Goal: Navigation & Orientation: Find specific page/section

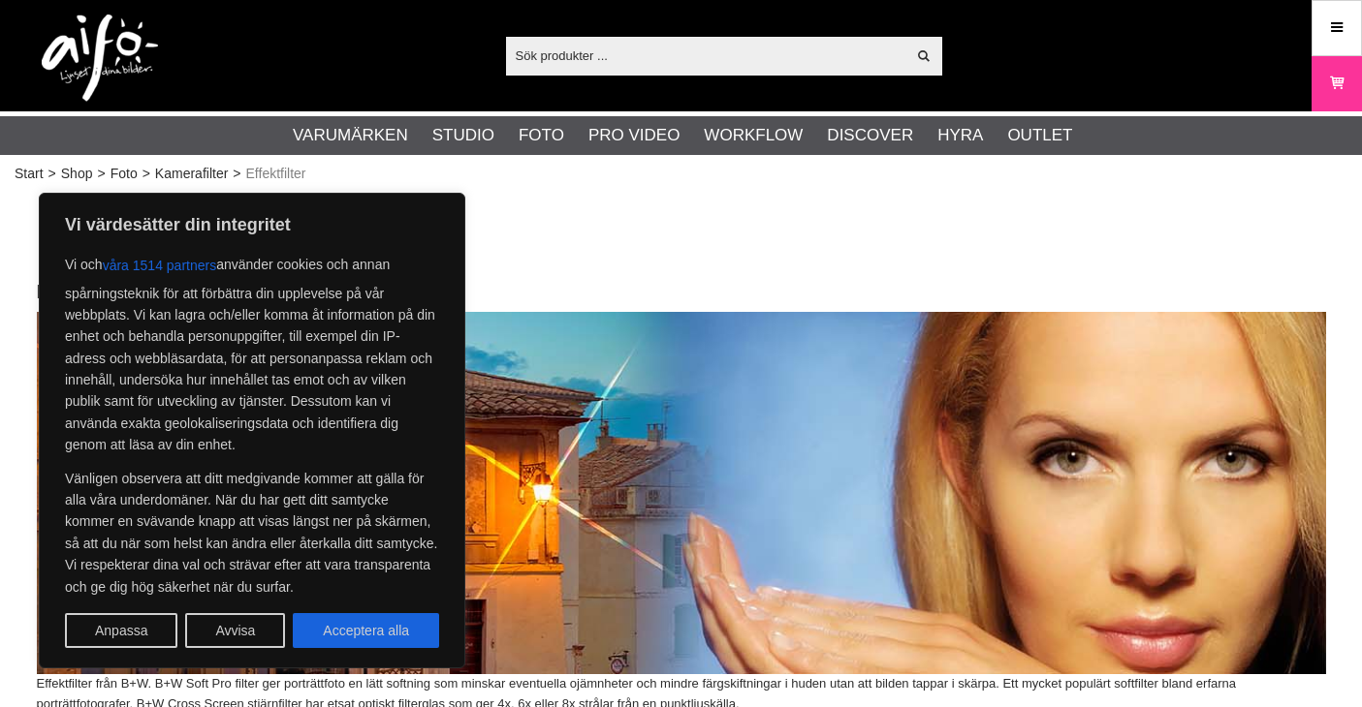
click at [345, 622] on button "Acceptera alla" at bounding box center [366, 630] width 146 height 35
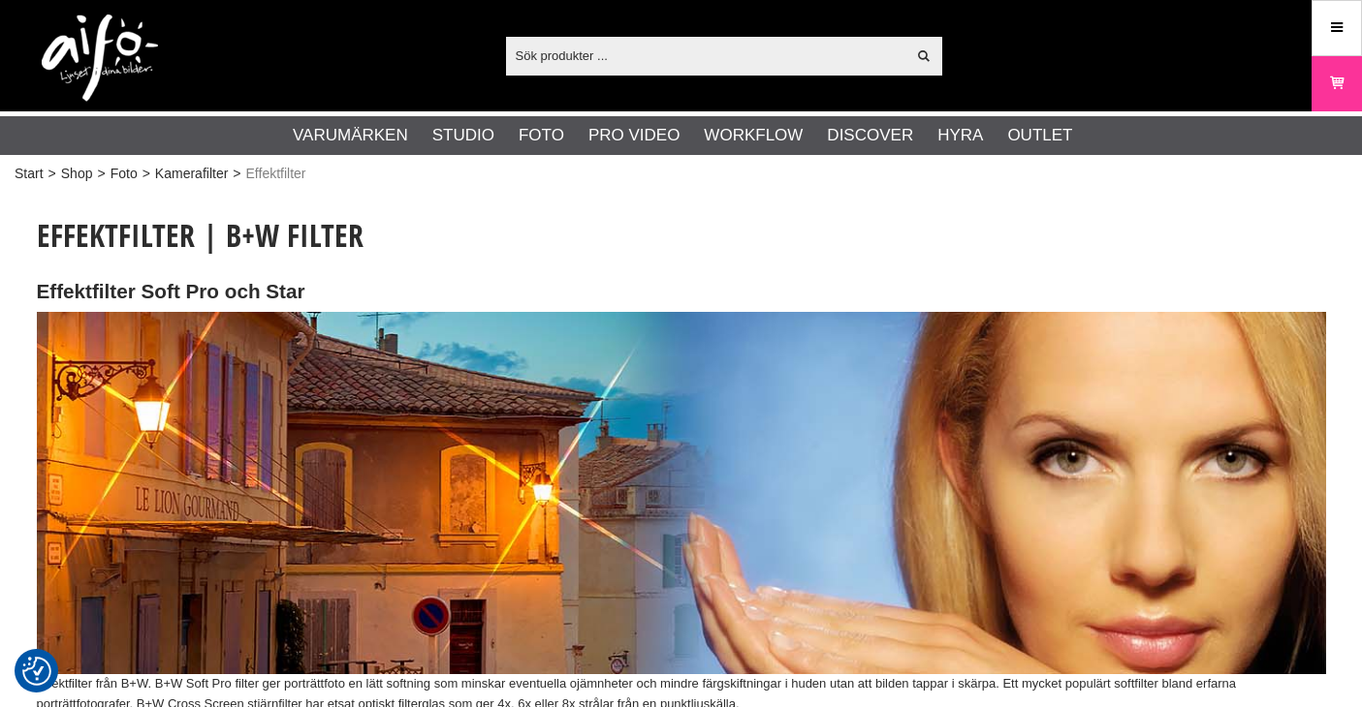
checkbox input "true"
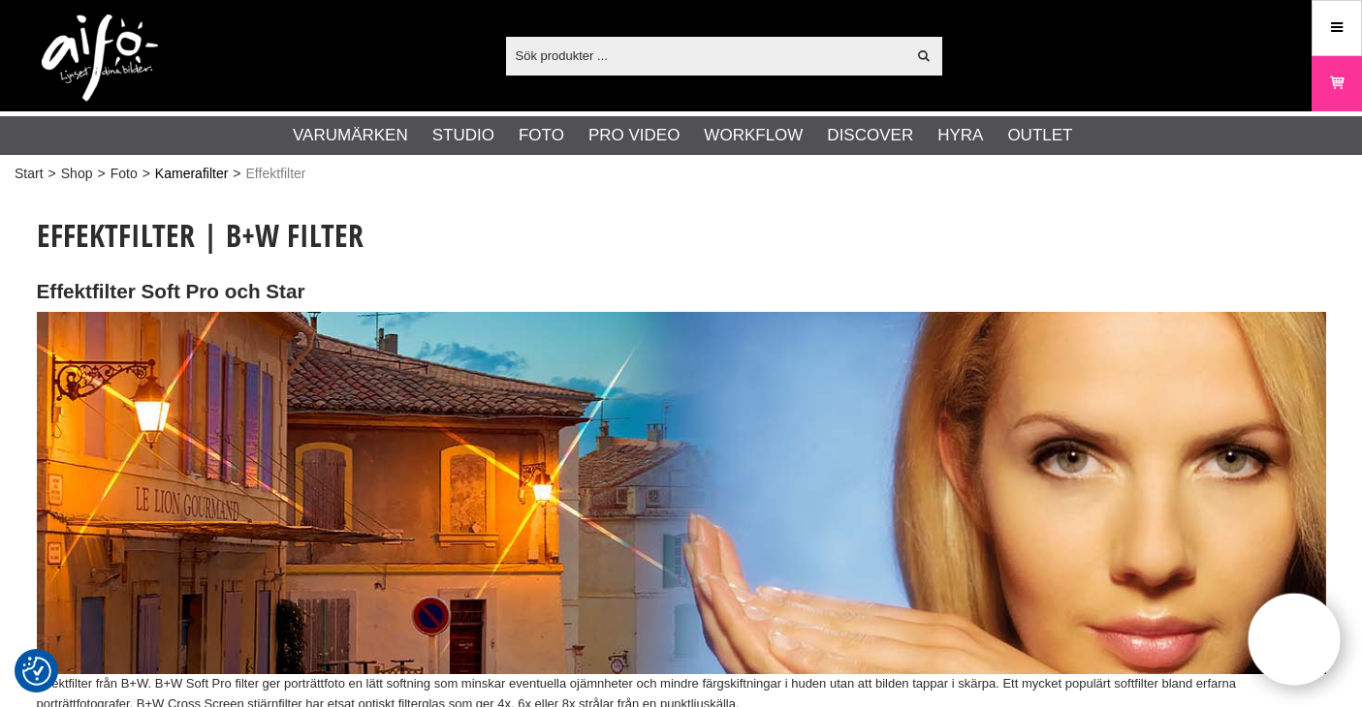
click at [204, 173] on link "Kamerafilter" at bounding box center [191, 174] width 73 height 20
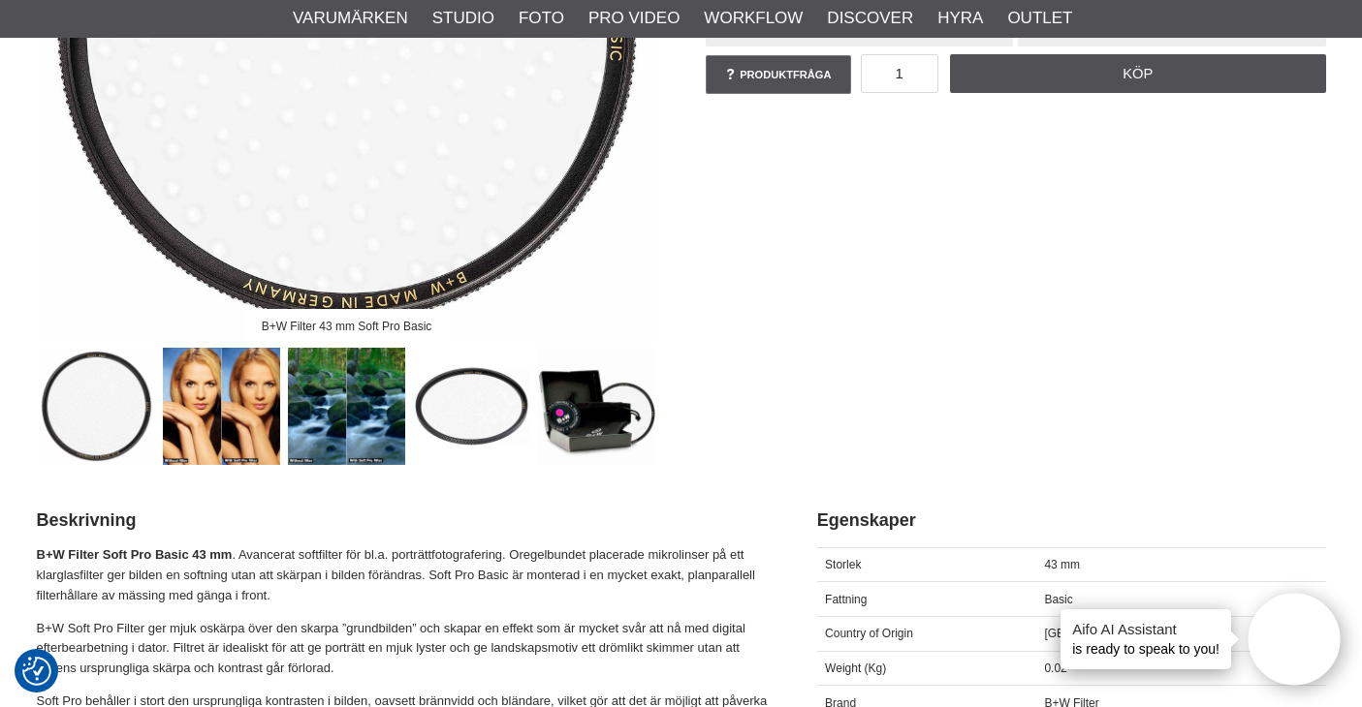
scroll to position [485, 0]
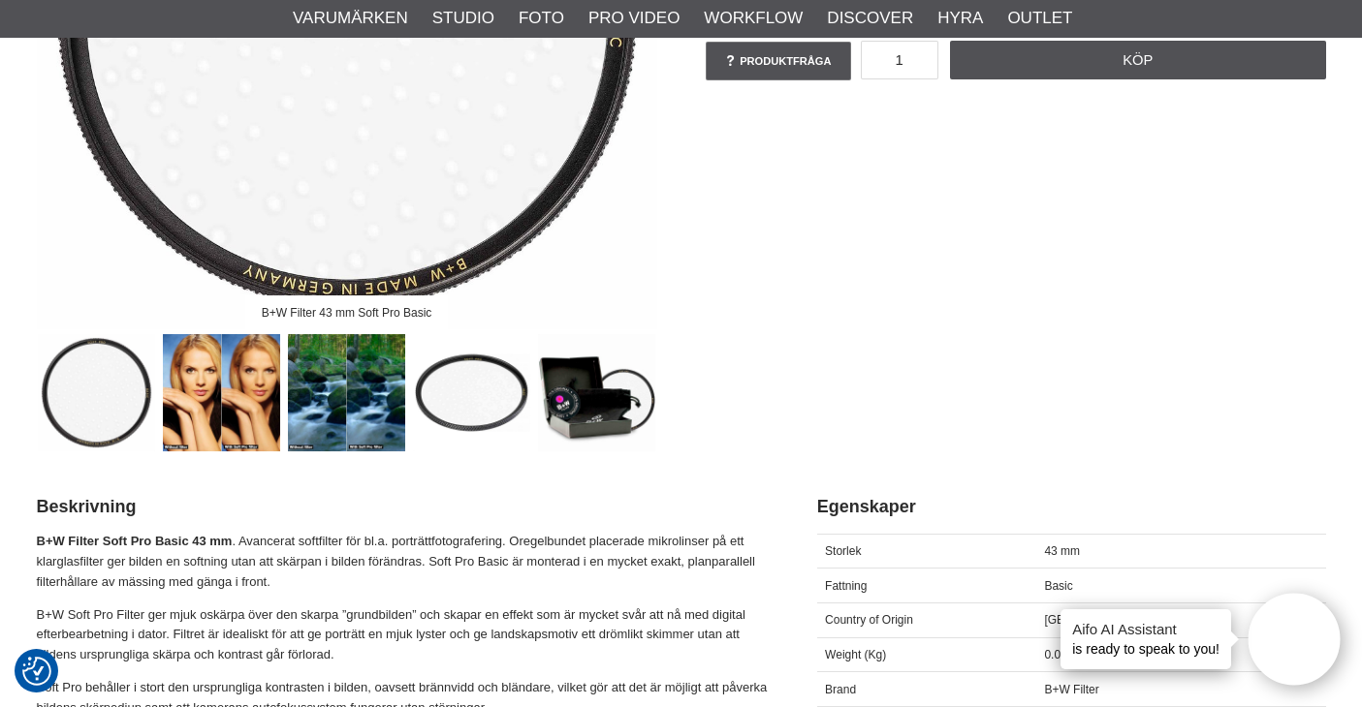
click at [206, 394] on img at bounding box center [221, 392] width 117 height 117
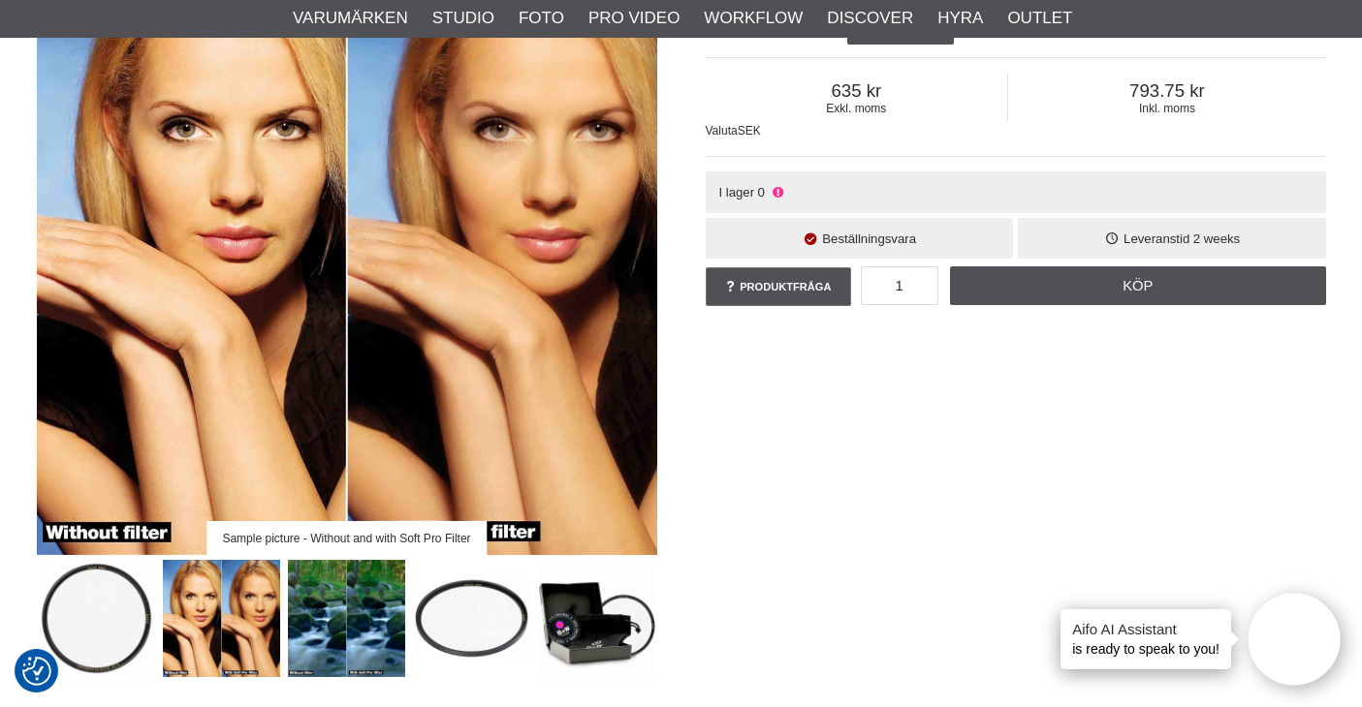
scroll to position [291, 0]
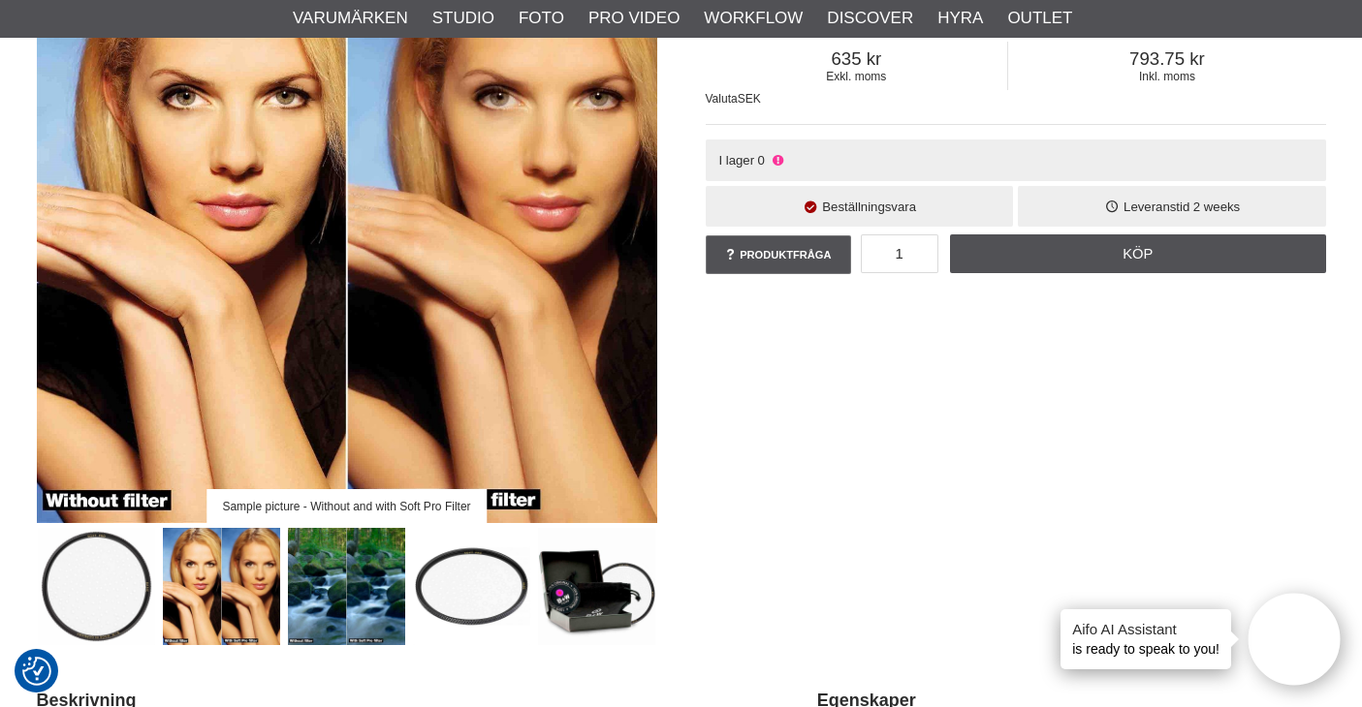
click at [805, 472] on div "Sample picture - Without and with Soft Pro Filter B+W Filter Soft Pro 43mm Basi…" at bounding box center [681, 274] width 1337 height 742
click at [376, 575] on img at bounding box center [346, 586] width 117 height 117
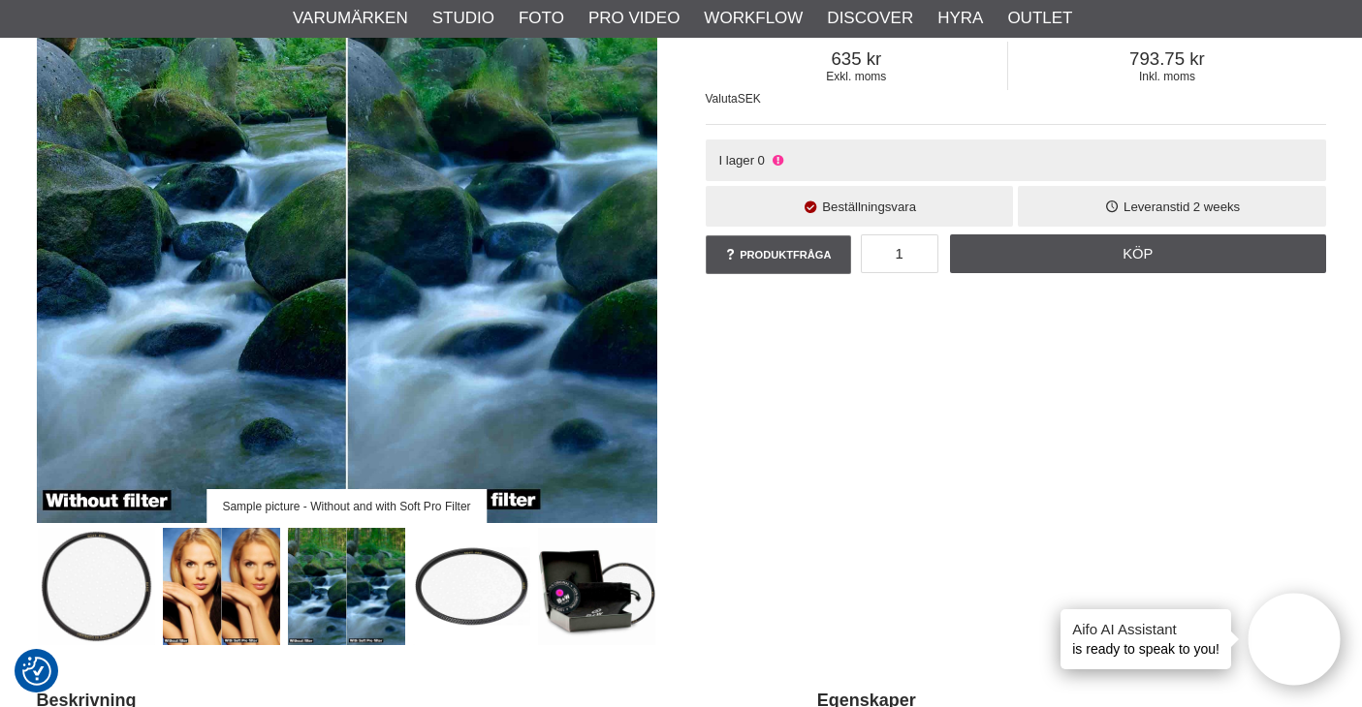
click at [502, 585] on img at bounding box center [471, 586] width 117 height 117
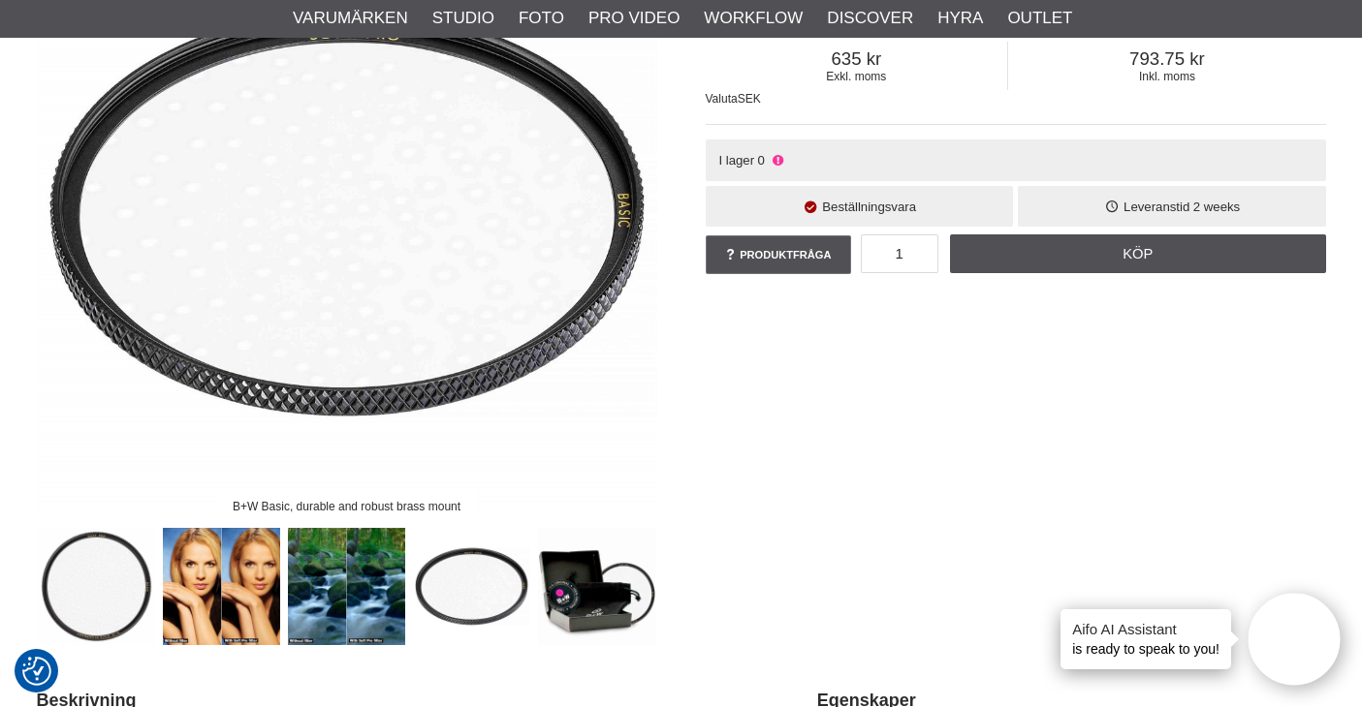
click at [605, 596] on img at bounding box center [596, 586] width 117 height 117
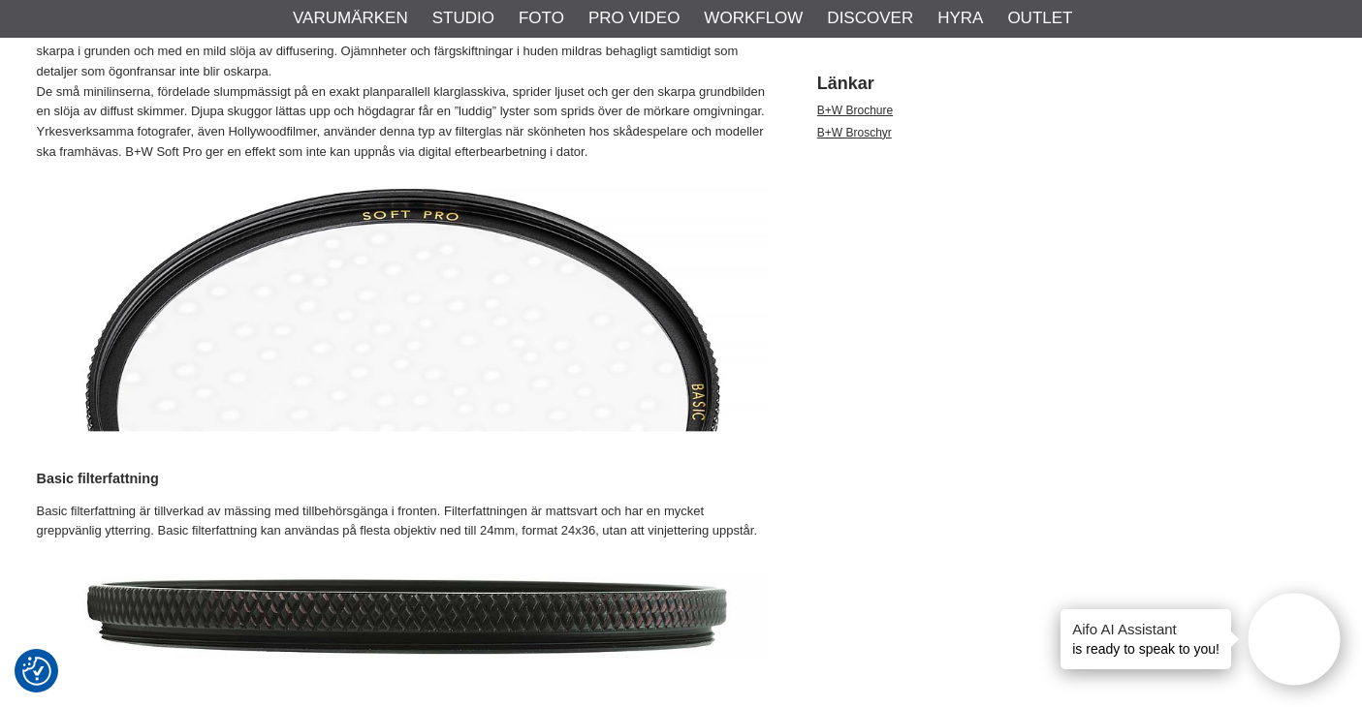
scroll to position [1260, 0]
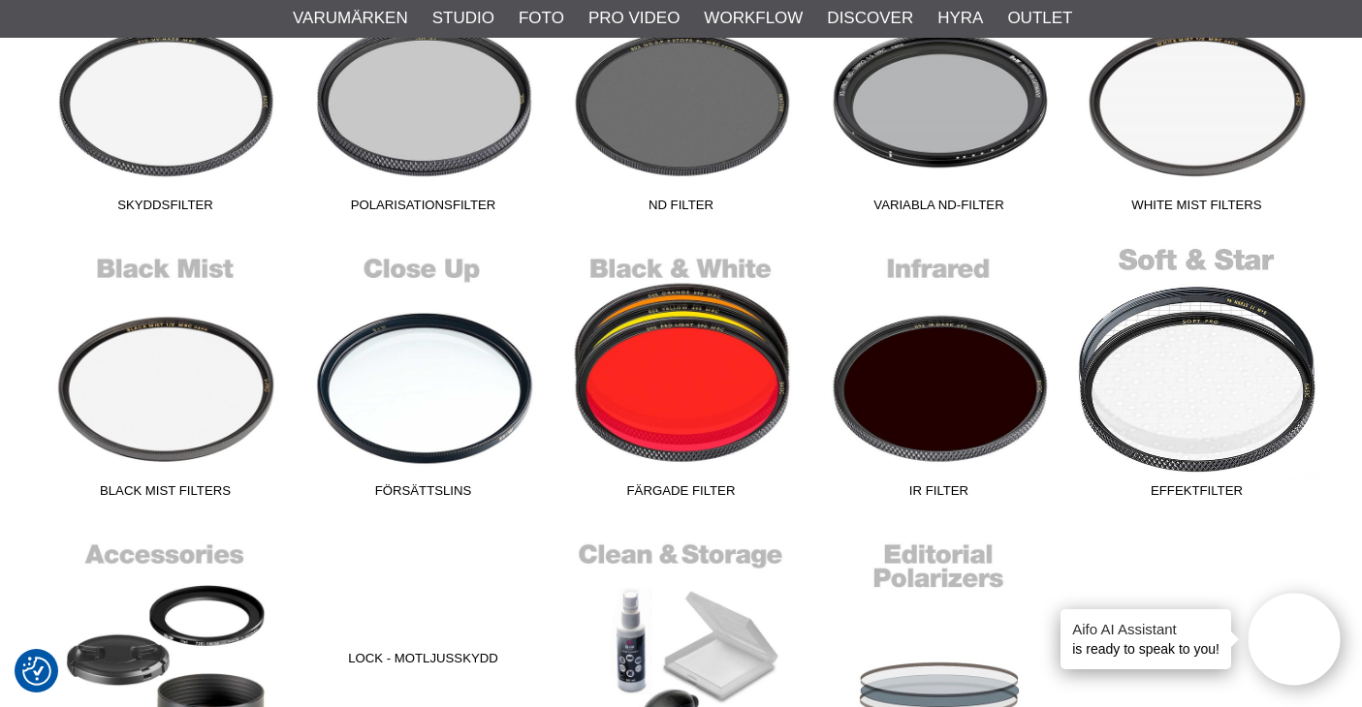
scroll to position [678, 0]
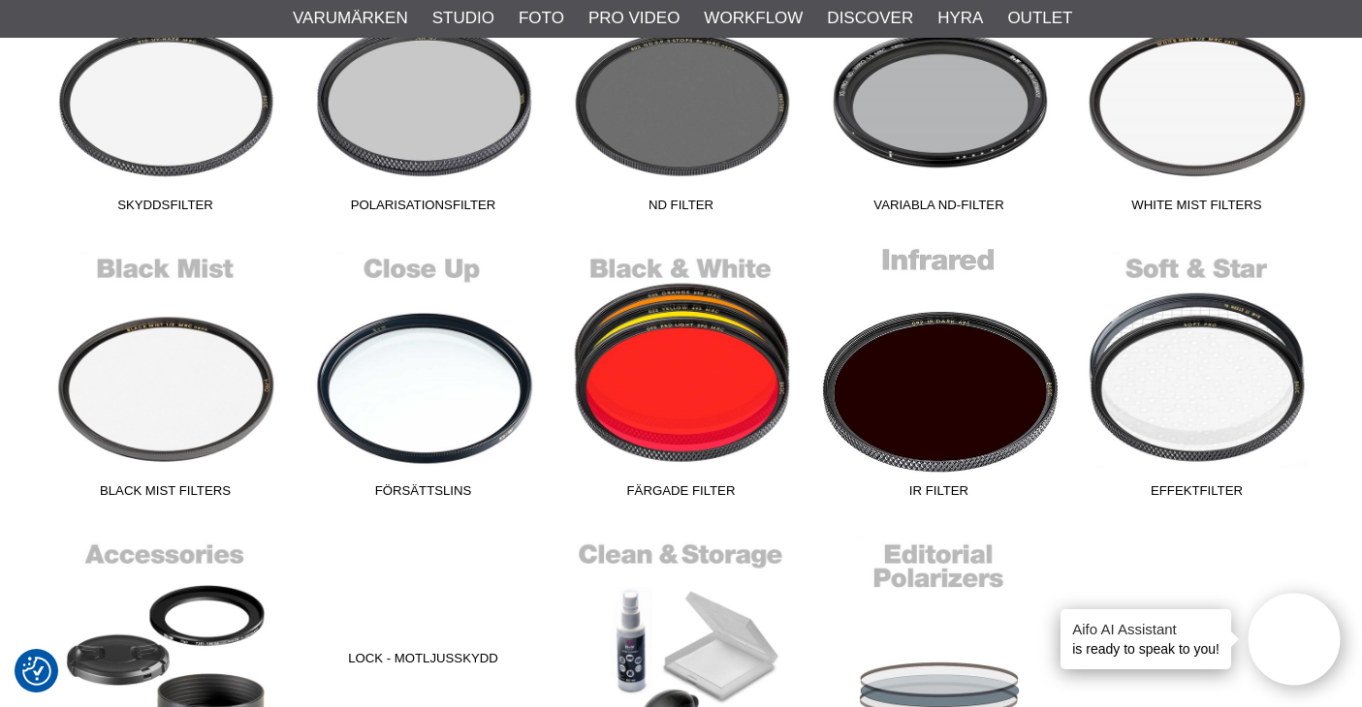
click at [937, 393] on link "IR Filter" at bounding box center [939, 376] width 258 height 262
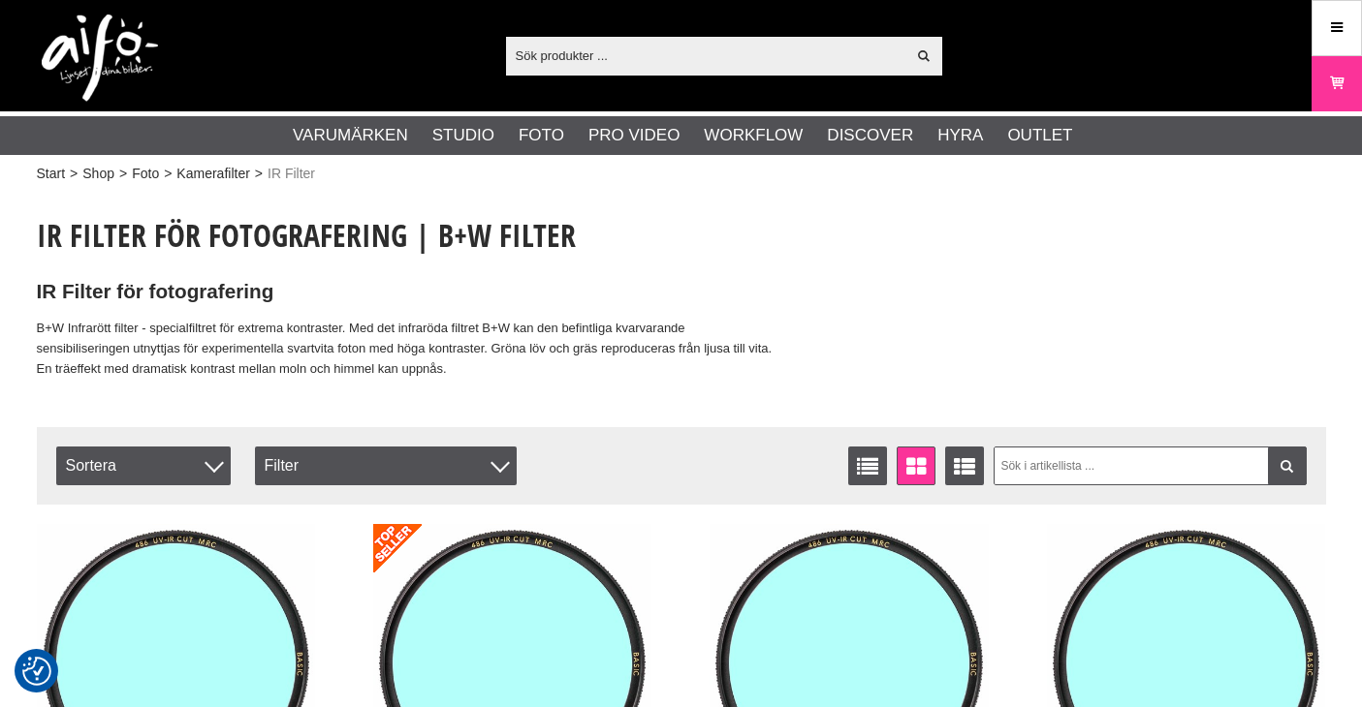
checkbox input "true"
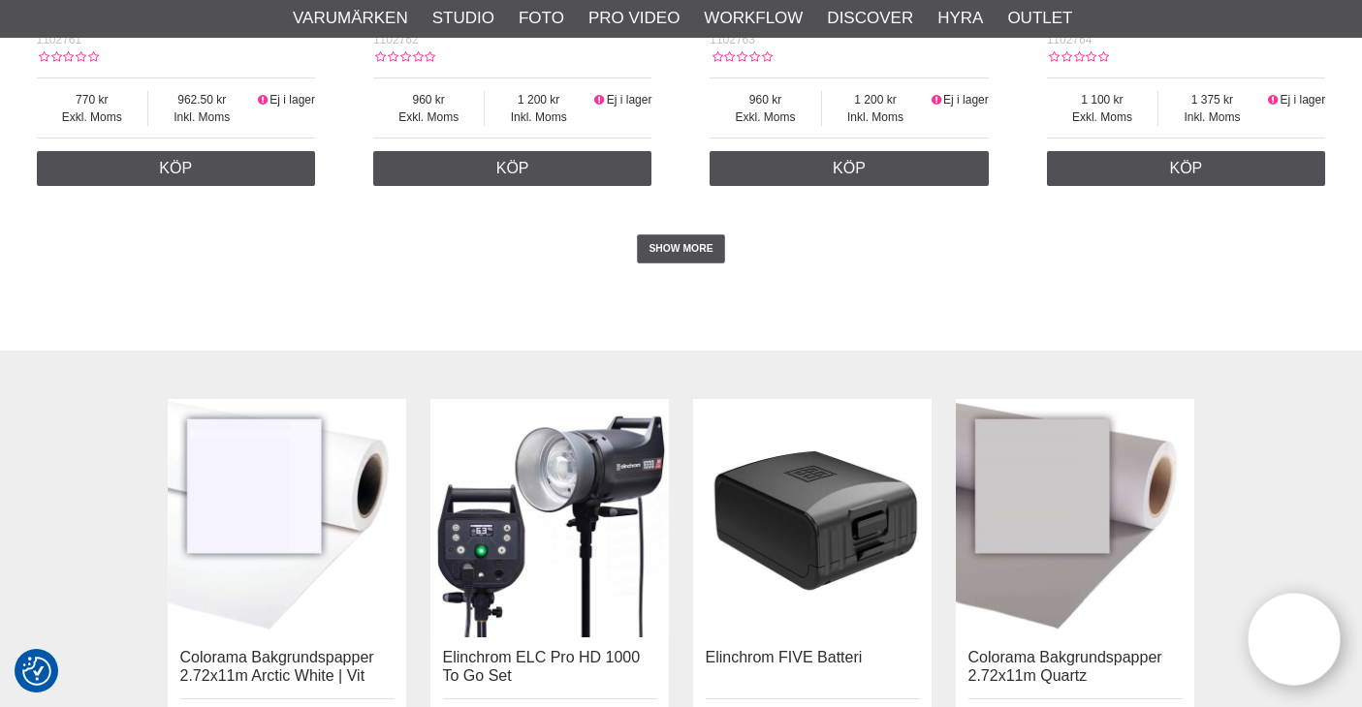
scroll to position [4167, 0]
